Goal: Find specific page/section: Find specific page/section

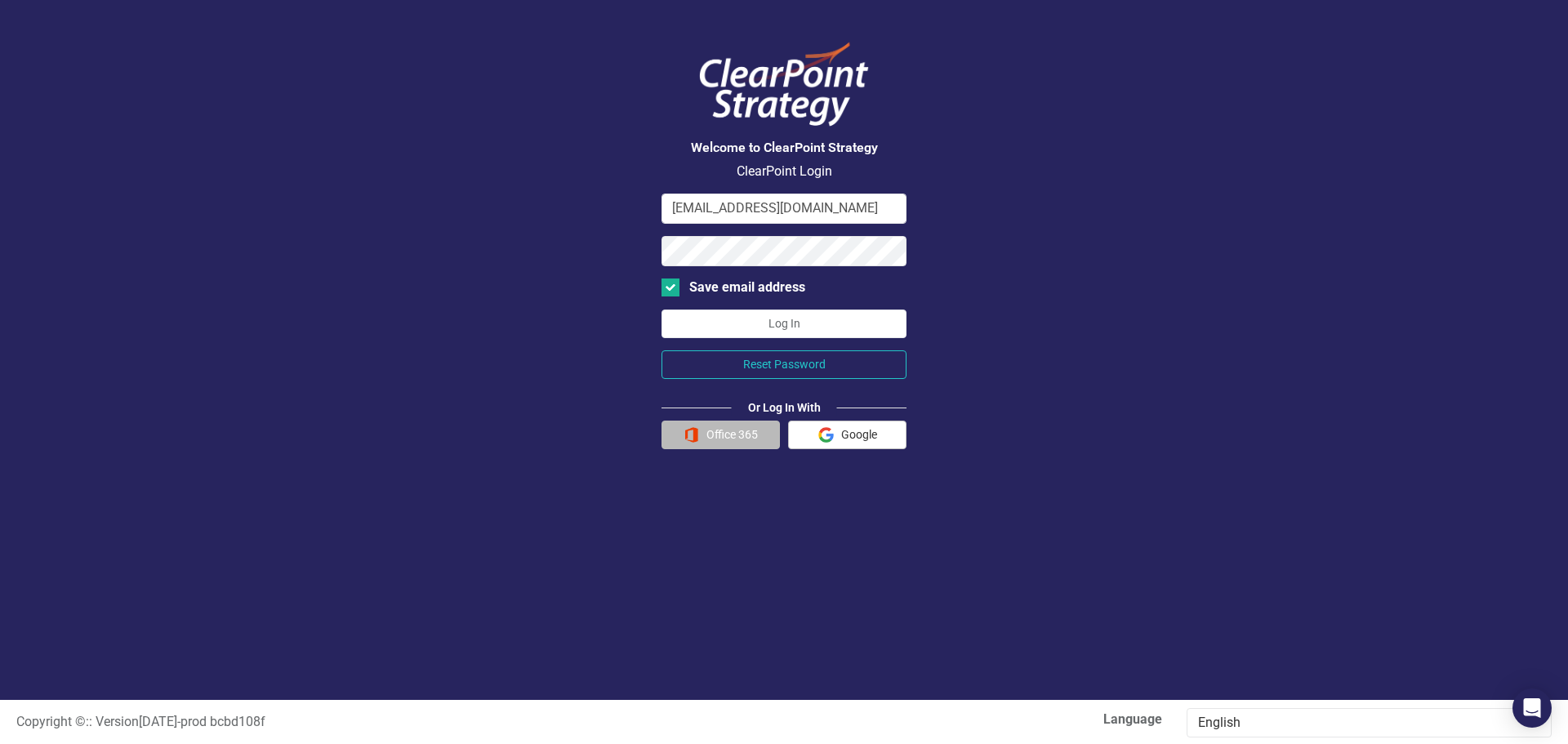
click at [730, 439] on button "Office 365" at bounding box center [721, 435] width 118 height 29
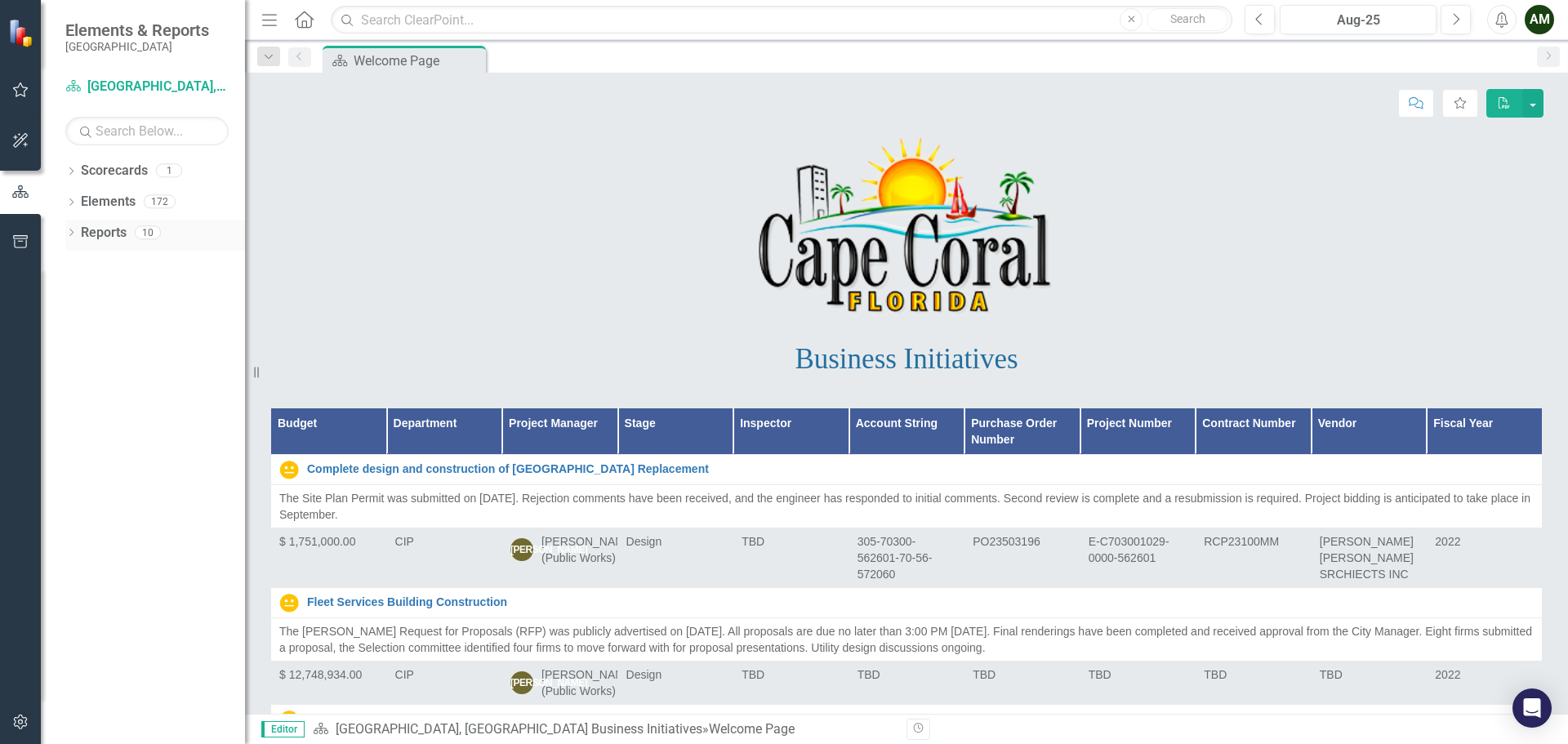
click at [103, 220] on div "Reports" at bounding box center [104, 233] width 46 height 27
click at [105, 210] on link "Elements" at bounding box center [108, 202] width 54 height 18
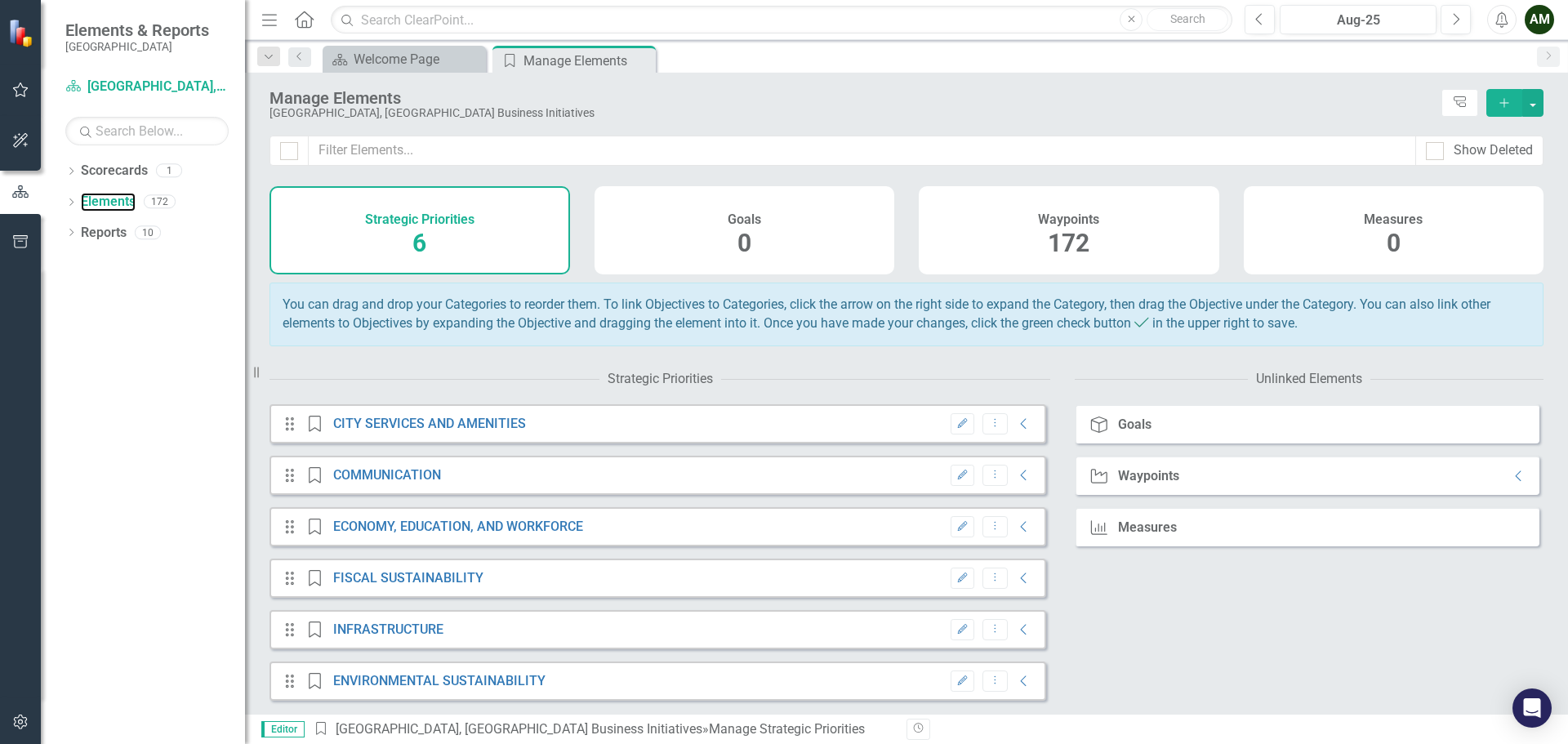
scroll to position [11, 0]
click at [101, 172] on link "Scorecards" at bounding box center [114, 171] width 67 height 18
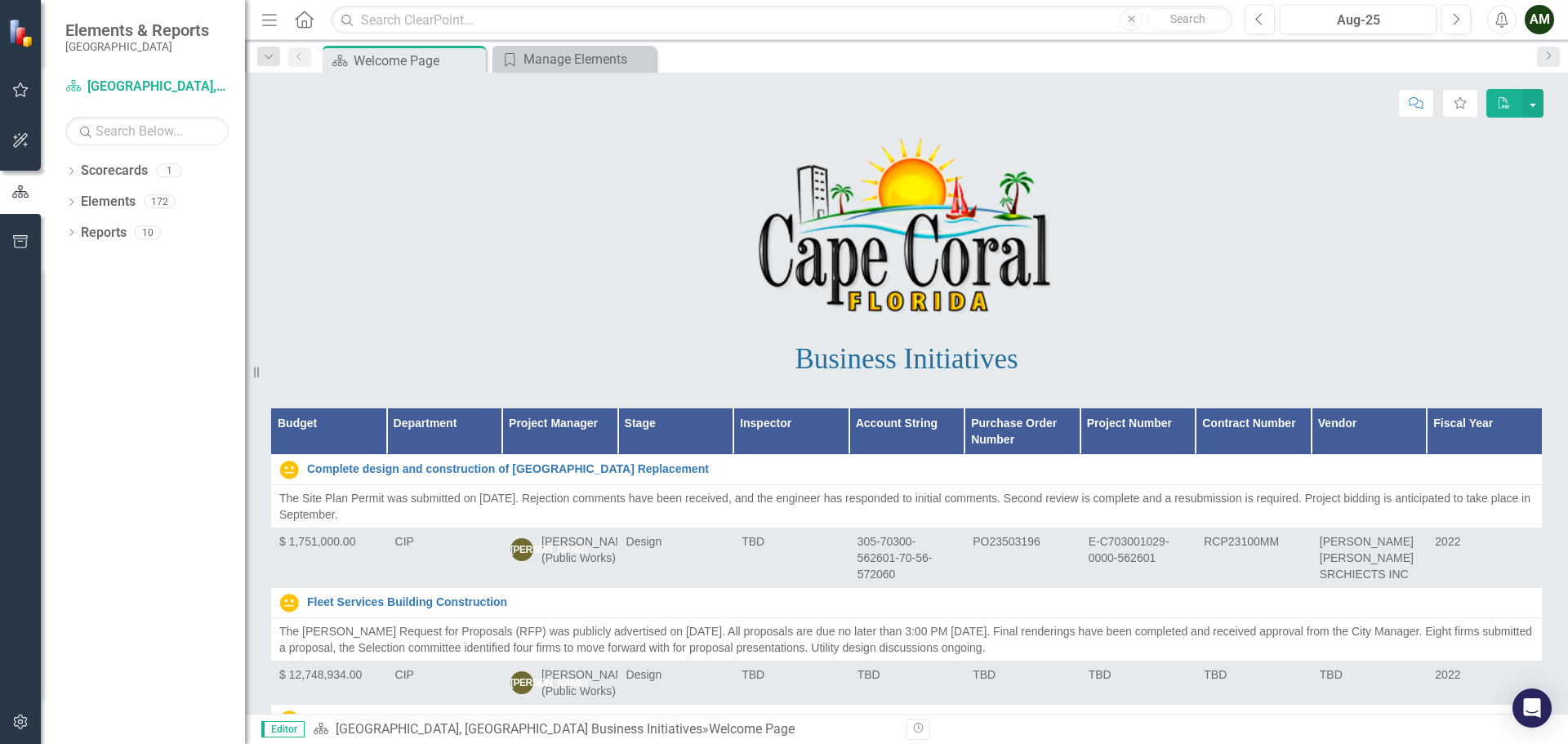
click at [542, 414] on th "Project Manager" at bounding box center [560, 432] width 116 height 46
click at [571, 421] on th "Project Manager Sort Ascending" at bounding box center [560, 432] width 116 height 46
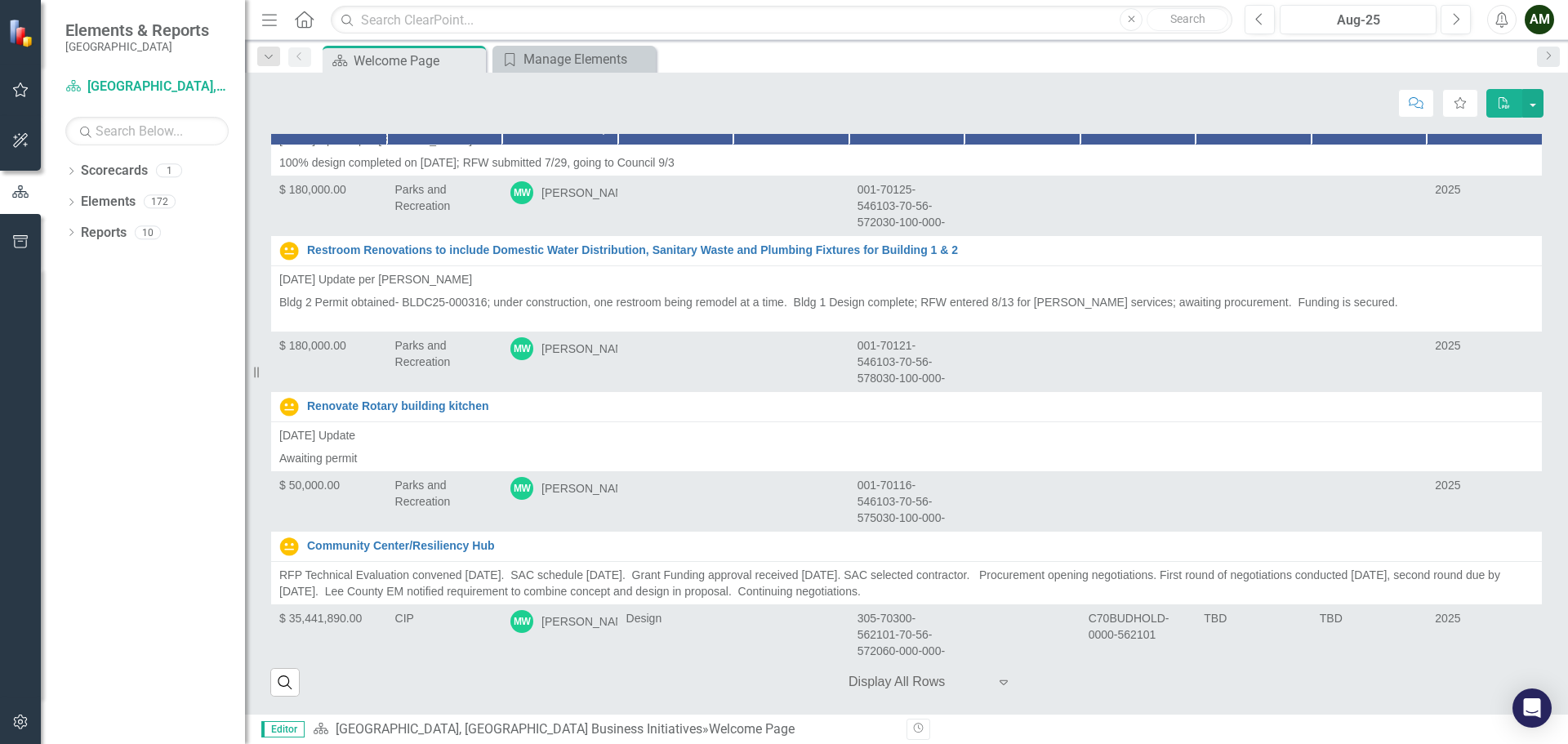
scroll to position [11356, 0]
